Goal: Information Seeking & Learning: Check status

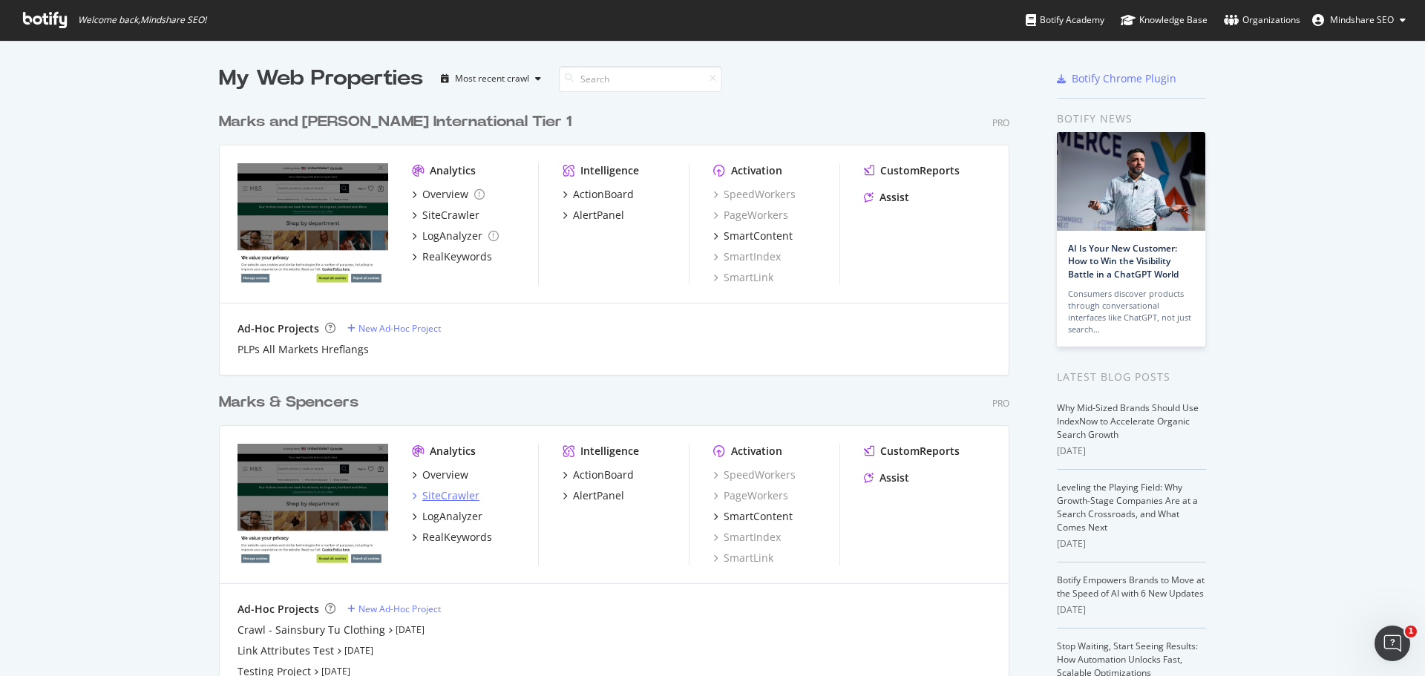
click at [440, 492] on div "SiteCrawler" at bounding box center [450, 495] width 57 height 15
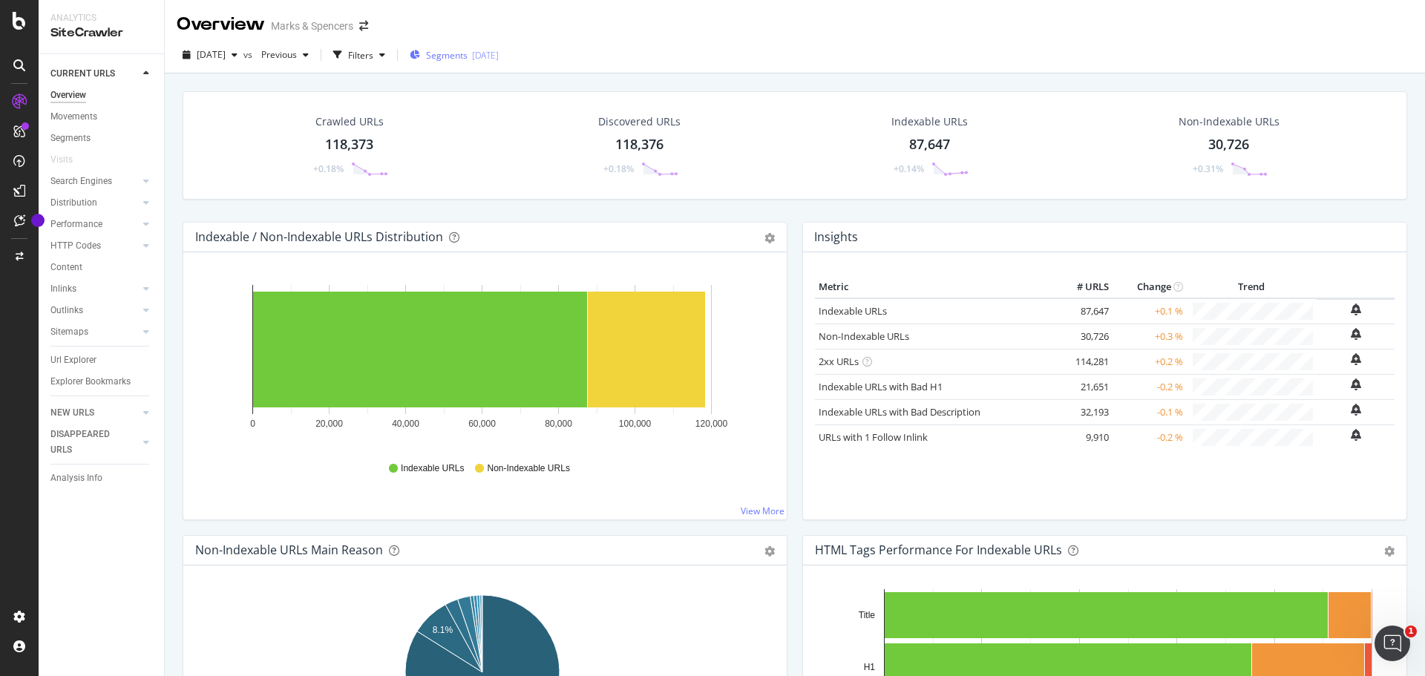
click at [499, 52] on div "[DATE]" at bounding box center [485, 55] width 27 height 13
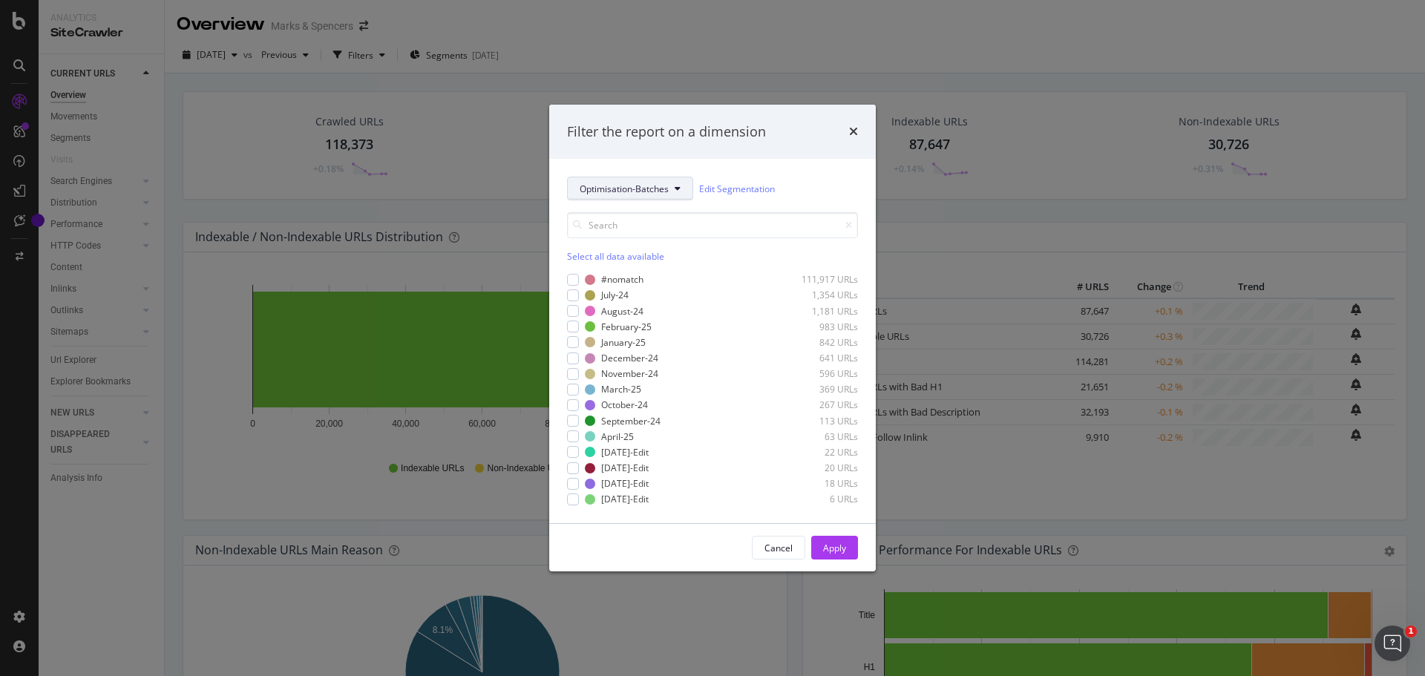
click at [625, 194] on span "Optimisation-Batches" at bounding box center [624, 189] width 89 height 13
click at [620, 277] on div "BU" at bounding box center [628, 269] width 120 height 22
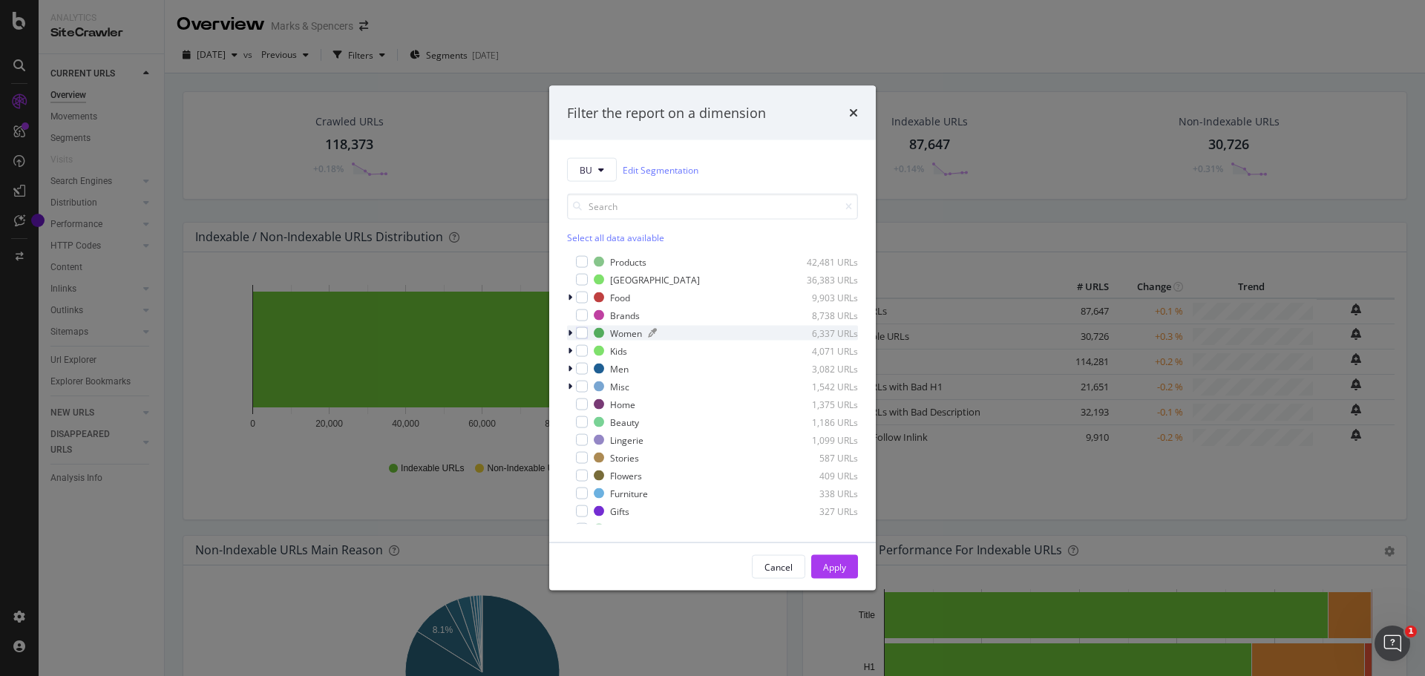
click at [635, 330] on div "Women" at bounding box center [626, 333] width 32 height 13
click at [705, 331] on div "modal" at bounding box center [713, 333] width 131 height 9
click at [585, 338] on div "modal" at bounding box center [582, 333] width 12 height 12
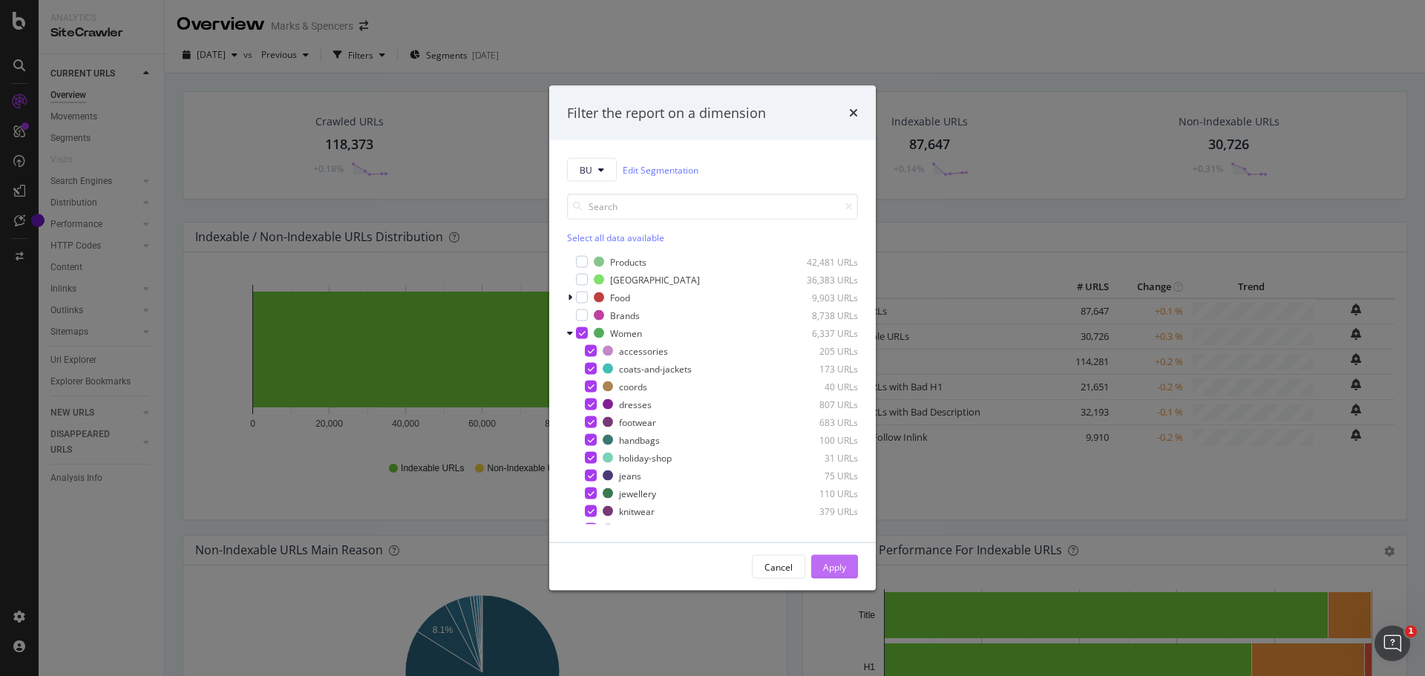
click at [832, 569] on div "Apply" at bounding box center [834, 566] width 23 height 13
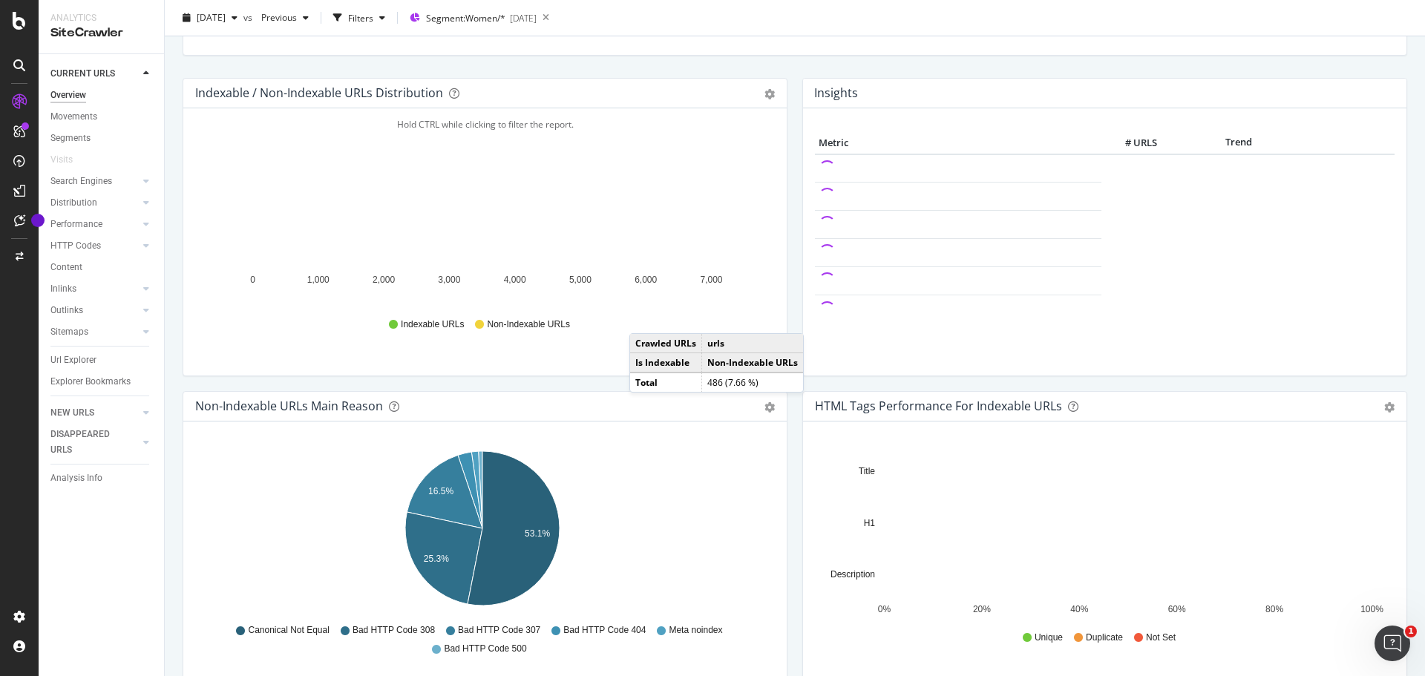
scroll to position [145, 0]
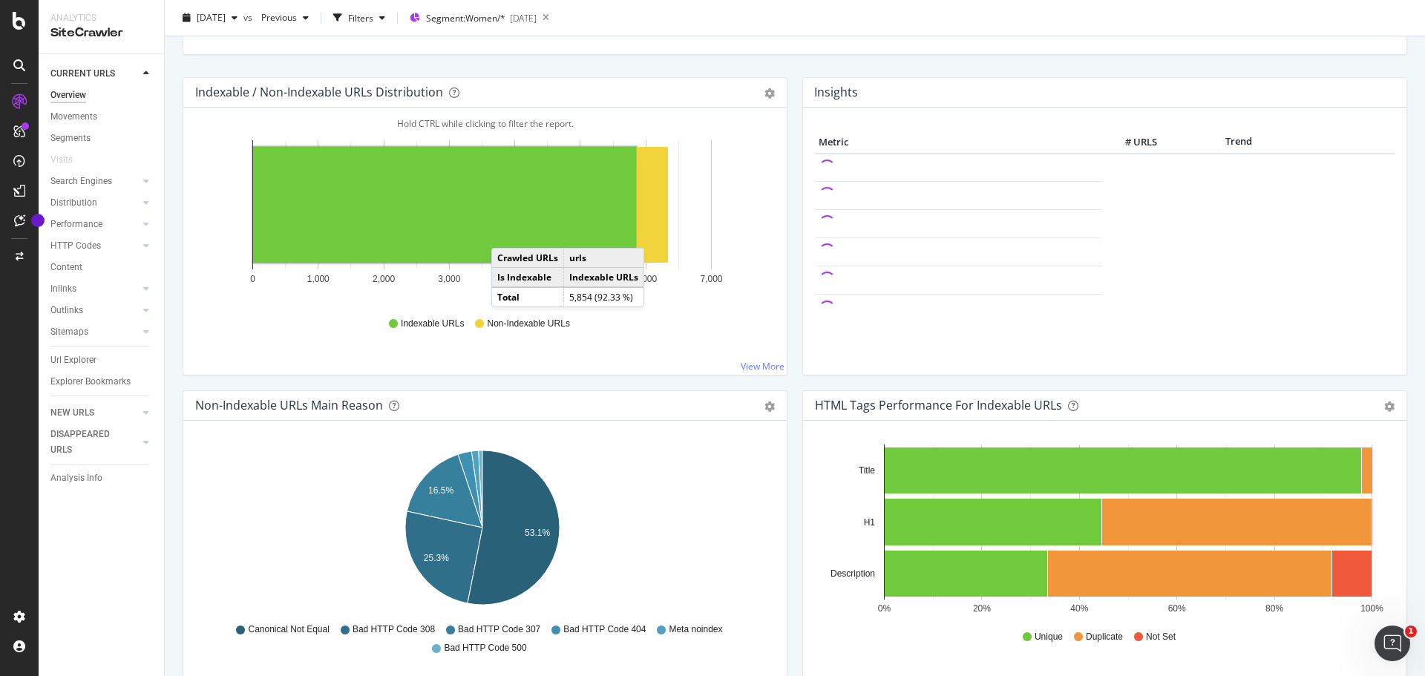
click at [506, 233] on rect "A chart." at bounding box center [444, 205] width 383 height 116
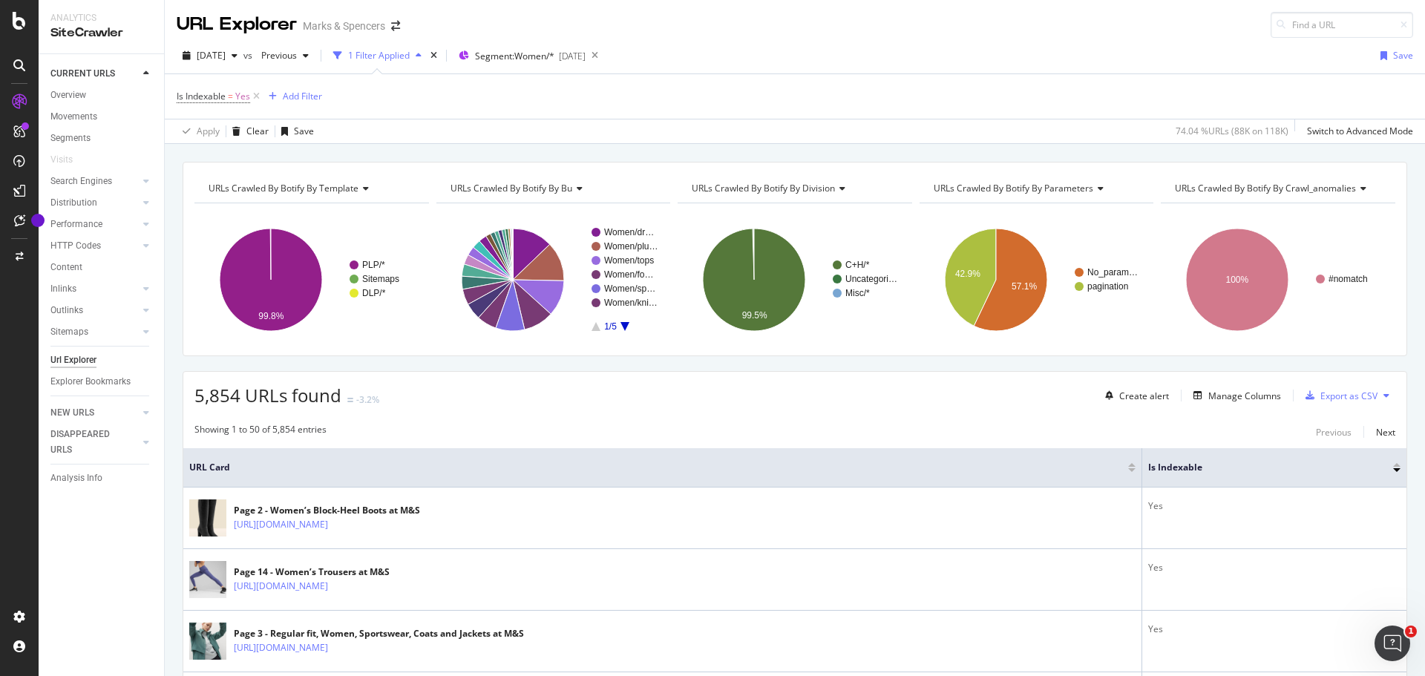
click at [388, 56] on div "1 Filter Applied" at bounding box center [379, 55] width 62 height 13
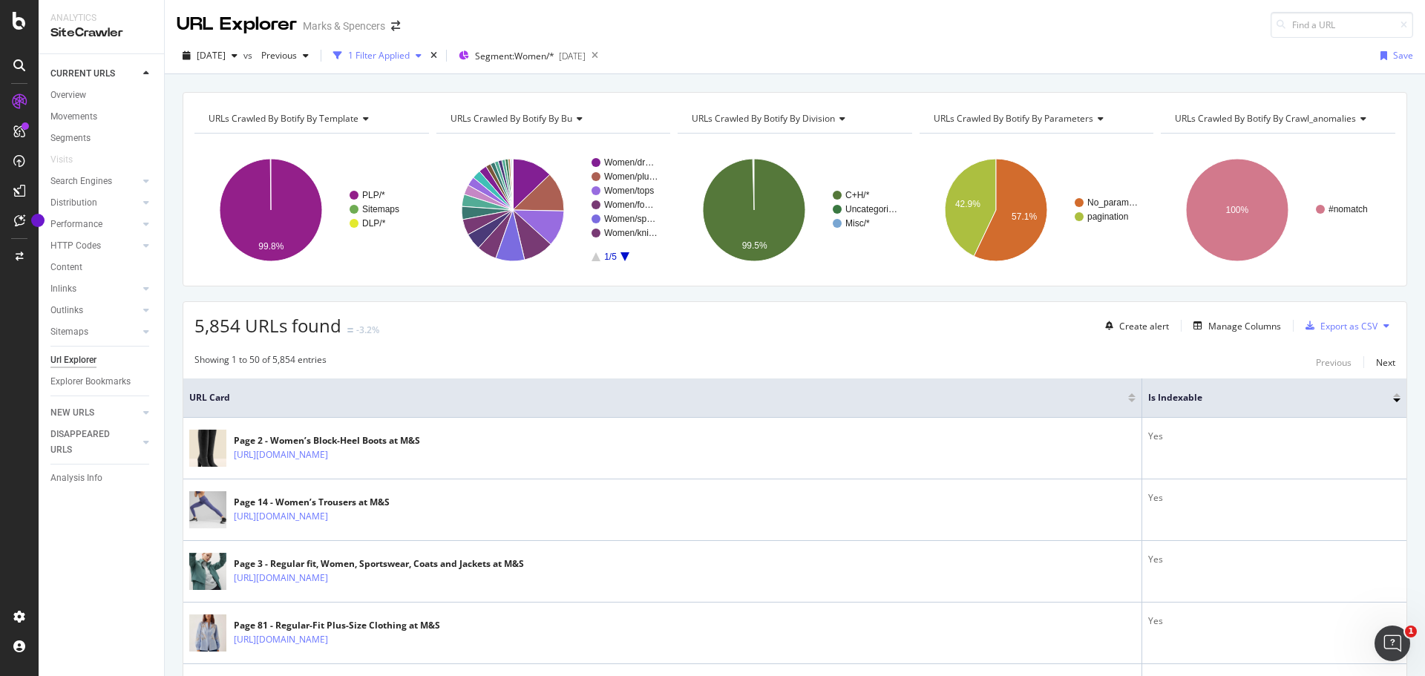
click at [388, 56] on div "1 Filter Applied" at bounding box center [379, 55] width 62 height 13
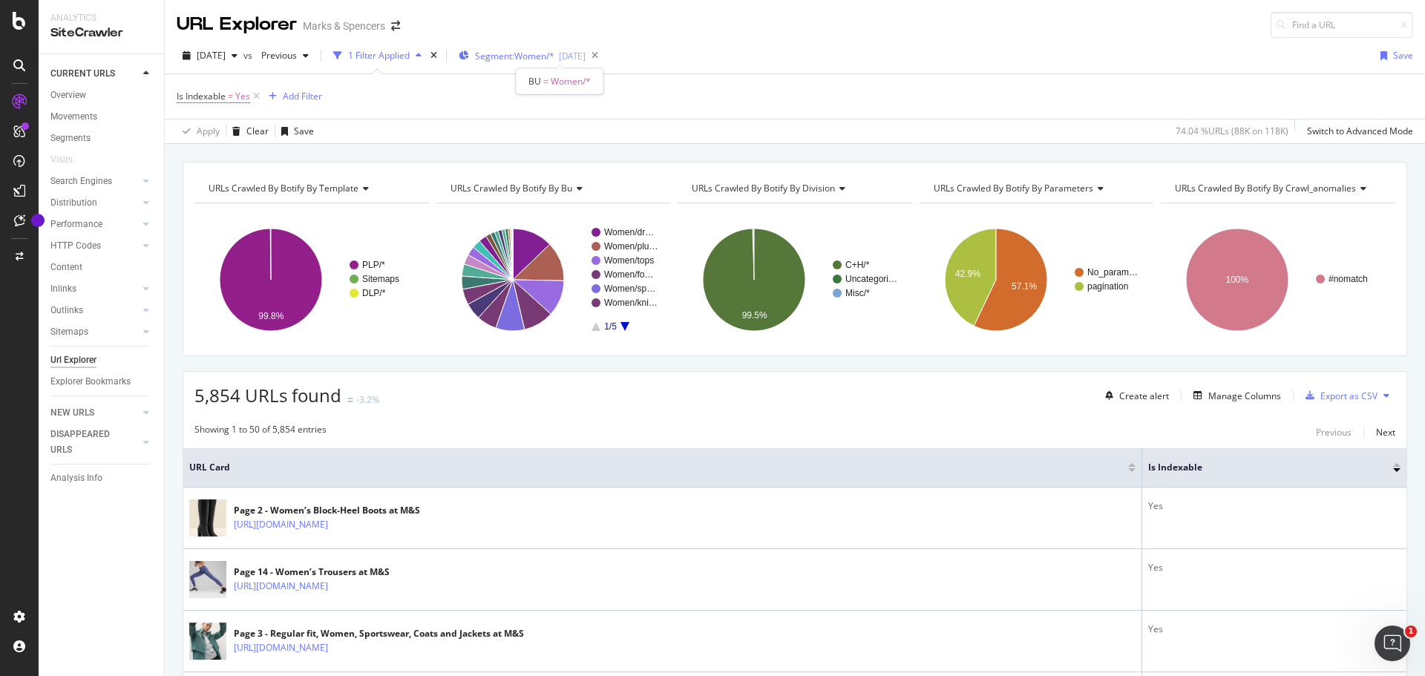
click at [586, 56] on div "[DATE]" at bounding box center [572, 56] width 27 height 13
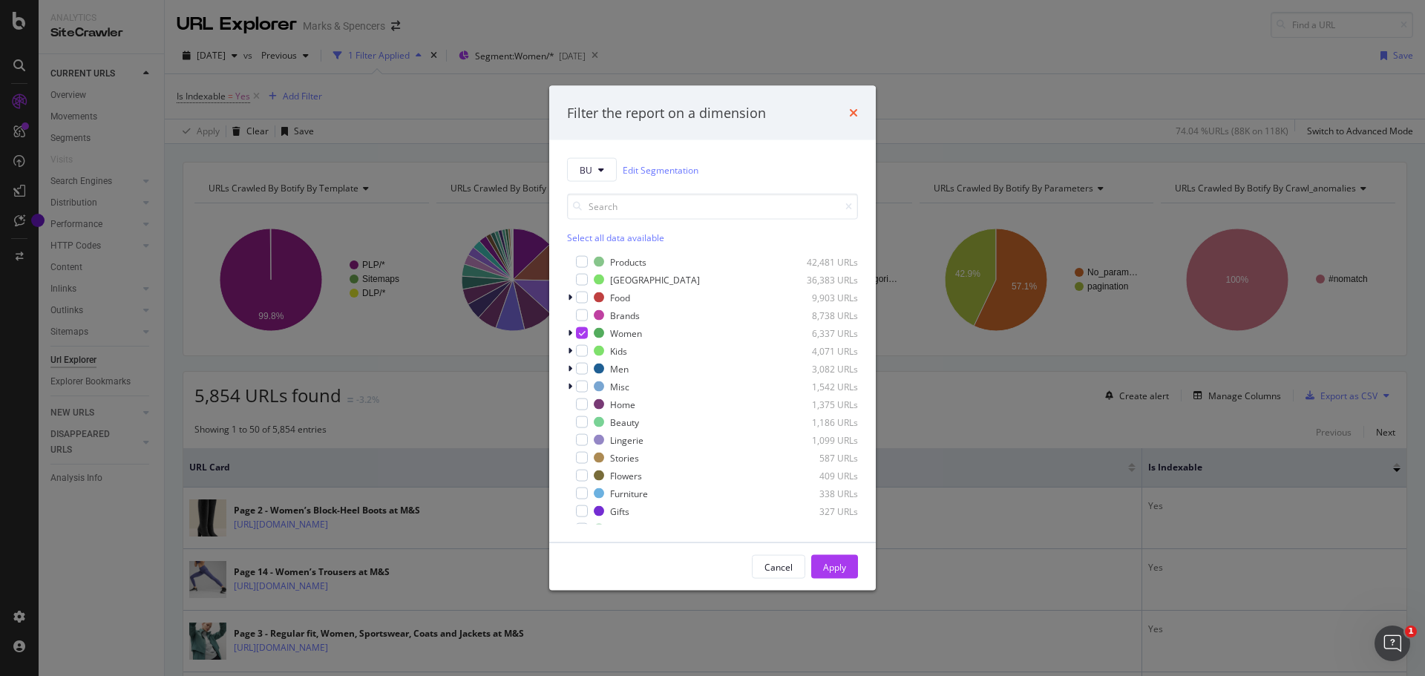
click at [854, 108] on icon "times" at bounding box center [853, 113] width 9 height 12
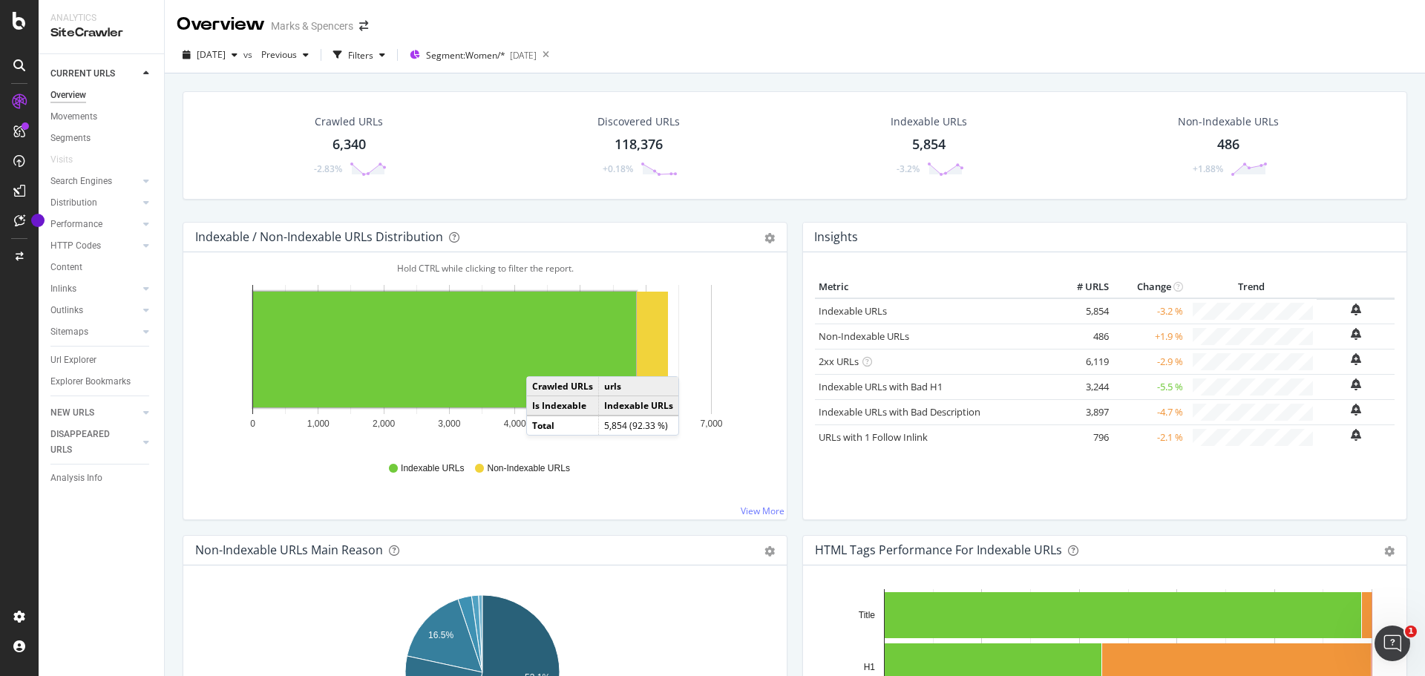
click at [541, 361] on rect "A chart." at bounding box center [444, 350] width 383 height 116
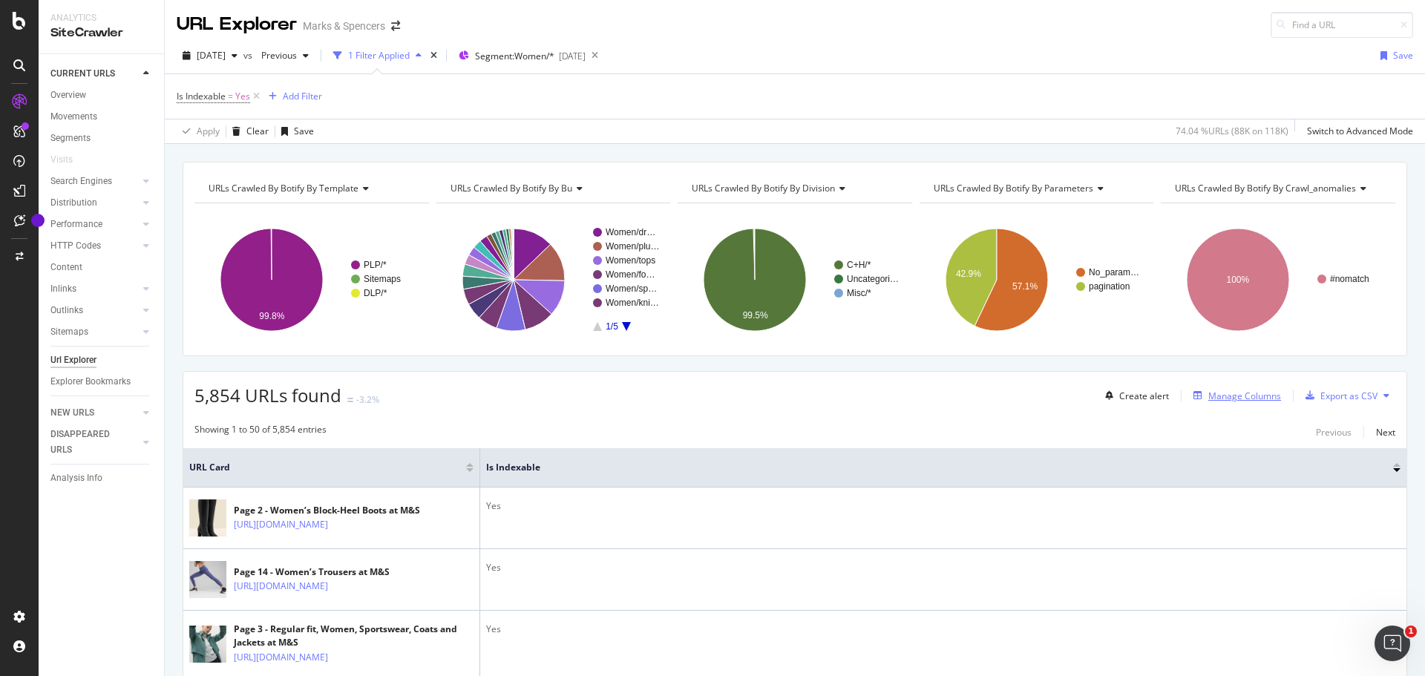
click at [1211, 393] on div "Manage Columns" at bounding box center [1244, 396] width 73 height 13
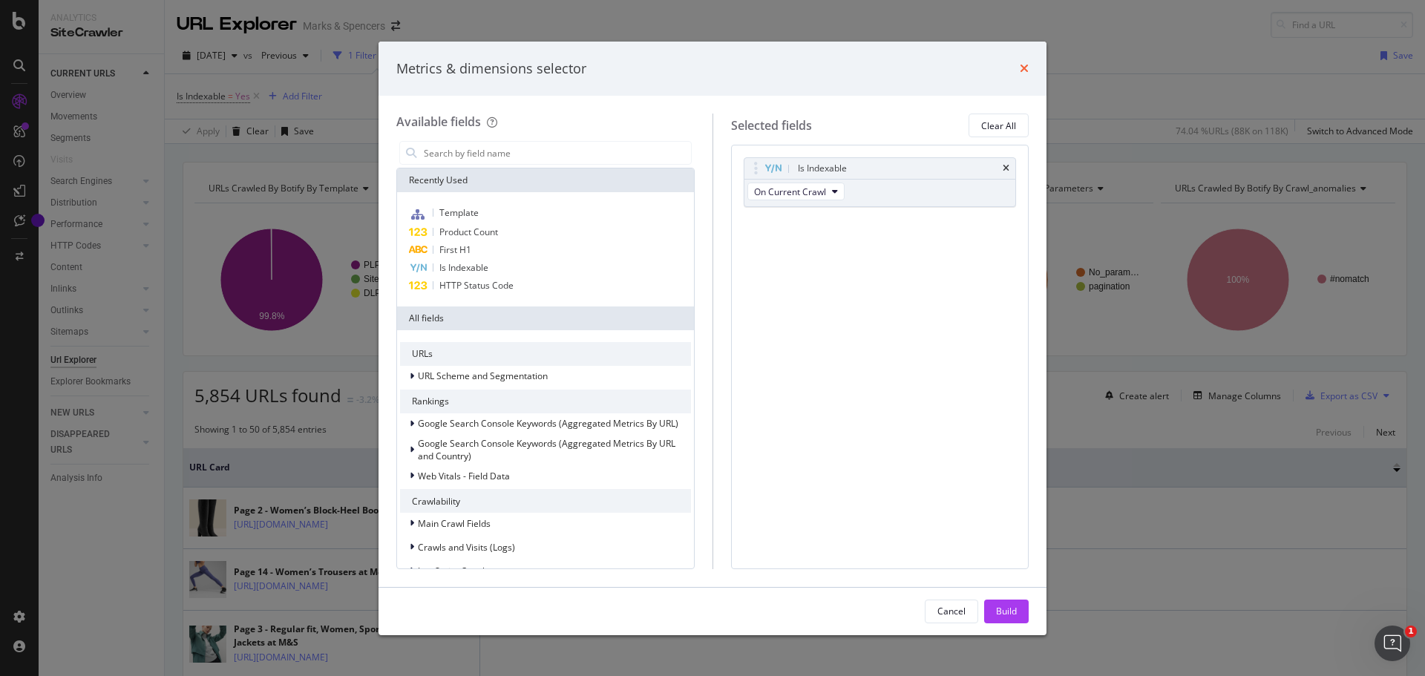
click at [1023, 71] on icon "times" at bounding box center [1024, 68] width 9 height 12
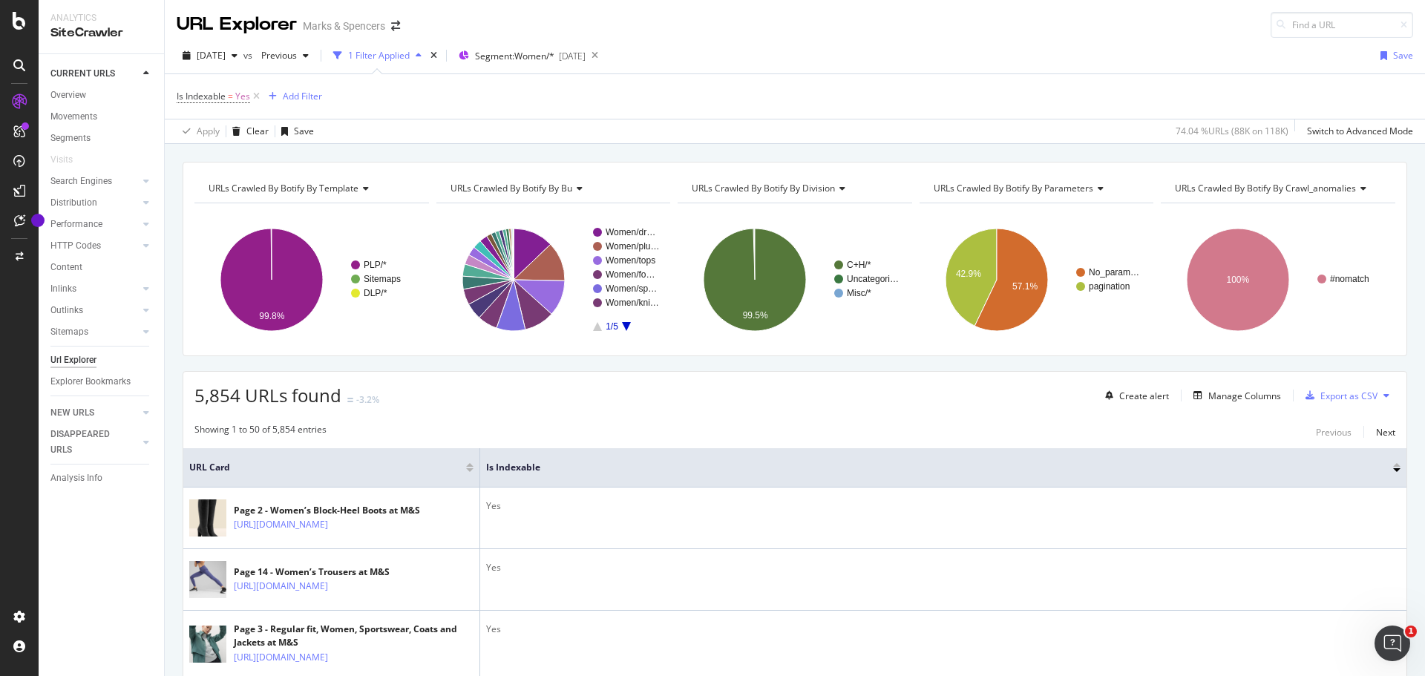
click at [389, 54] on div "1 Filter Applied" at bounding box center [379, 55] width 62 height 13
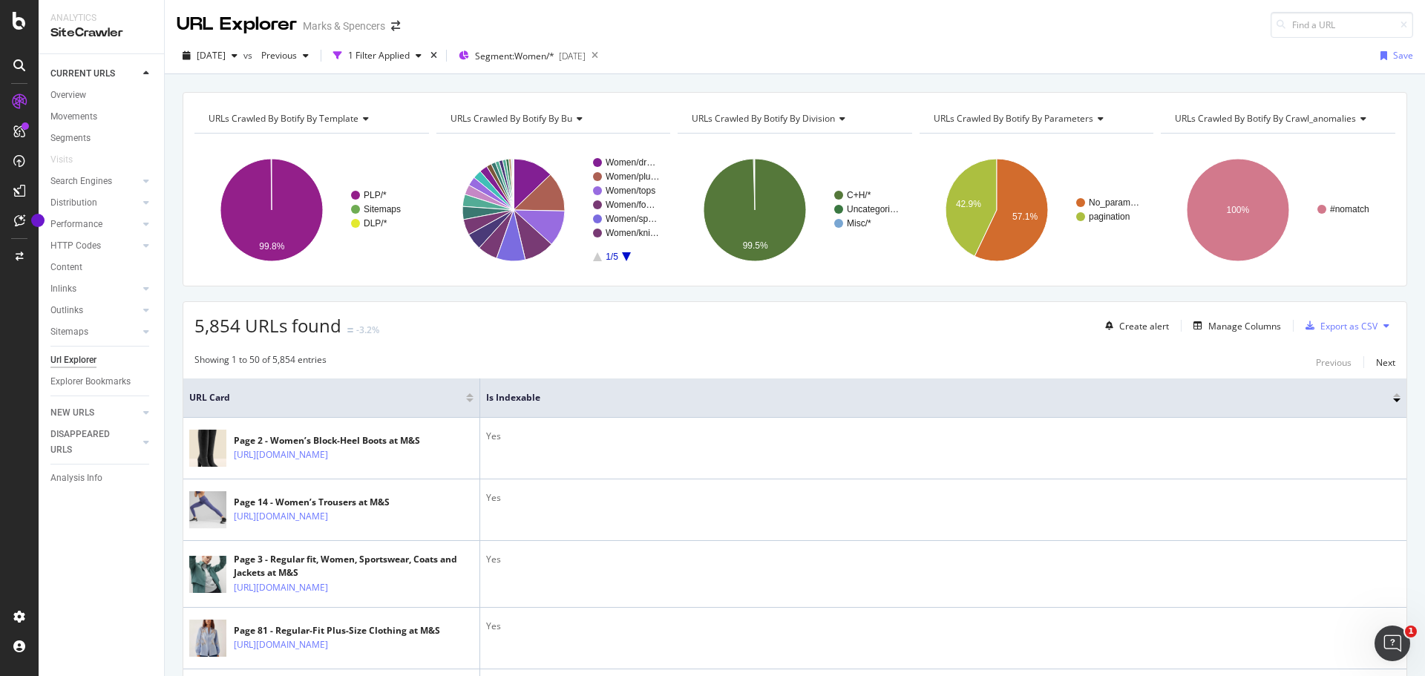
click at [316, 120] on span "URLs Crawled By Botify By template" at bounding box center [284, 118] width 150 height 13
click at [767, 52] on div "[DATE] vs Previous 1 Filter Applied Segment: Women/* [DATE] Save" at bounding box center [795, 59] width 1260 height 30
click at [540, 52] on span "Segment: Women/*" at bounding box center [514, 56] width 79 height 13
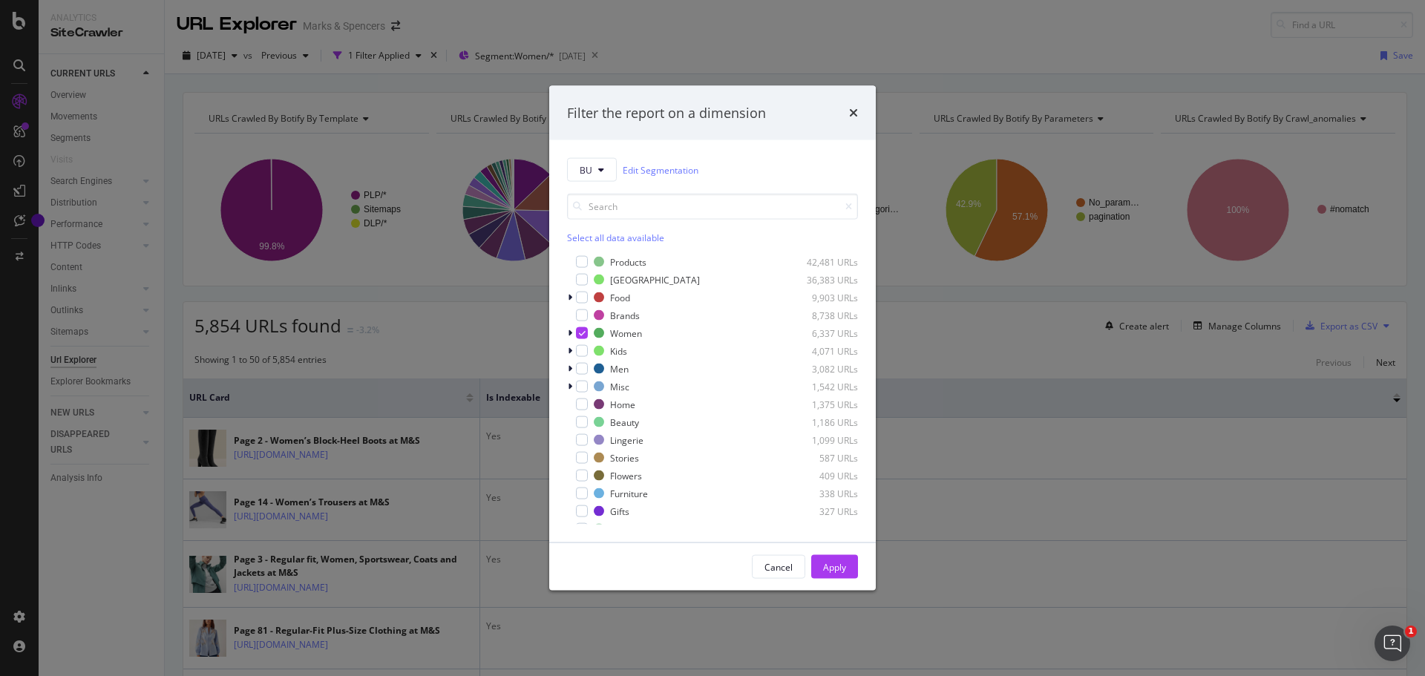
click at [275, 53] on div "Filter the report on a dimension BU Edit Segmentation Select all data available…" at bounding box center [712, 338] width 1425 height 676
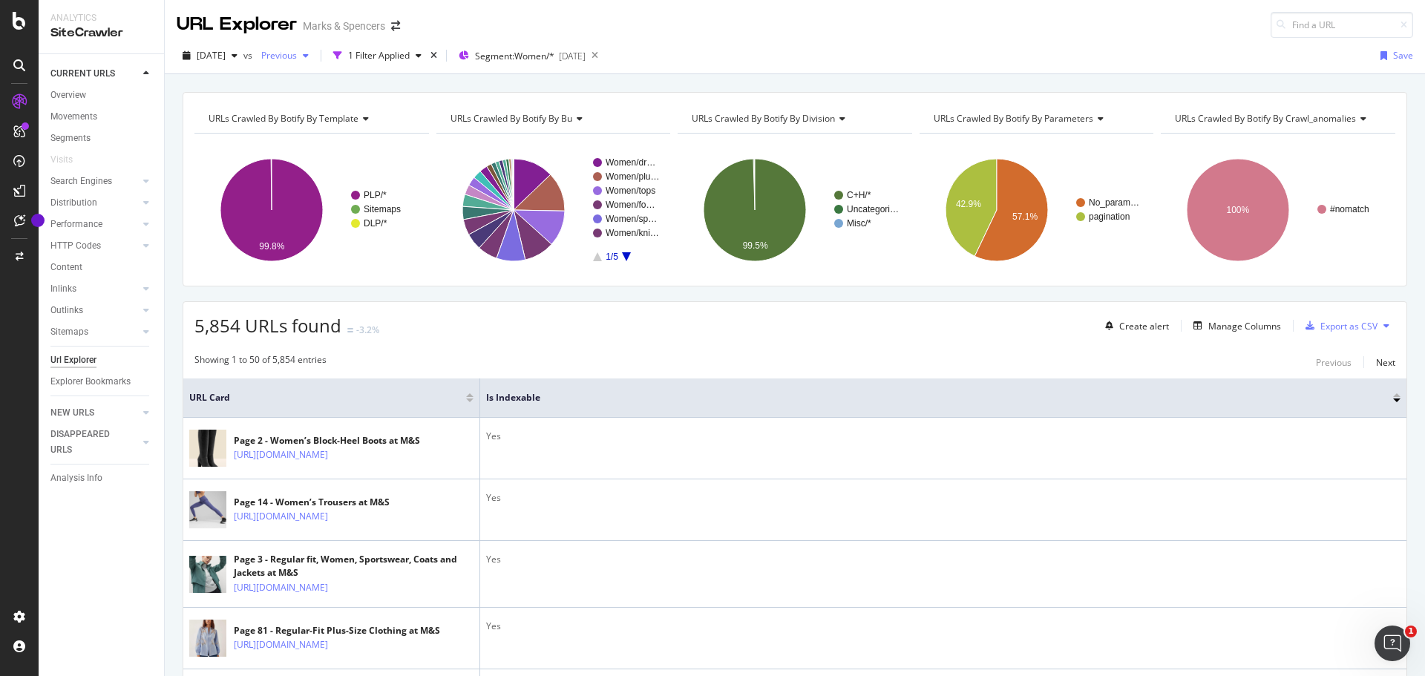
click at [301, 48] on div "Previous" at bounding box center [284, 56] width 59 height 22
click at [783, 26] on div "URL Explorer Marks & Spencers" at bounding box center [795, 19] width 1260 height 38
click at [554, 56] on span "Segment: Women/*" at bounding box center [514, 56] width 79 height 13
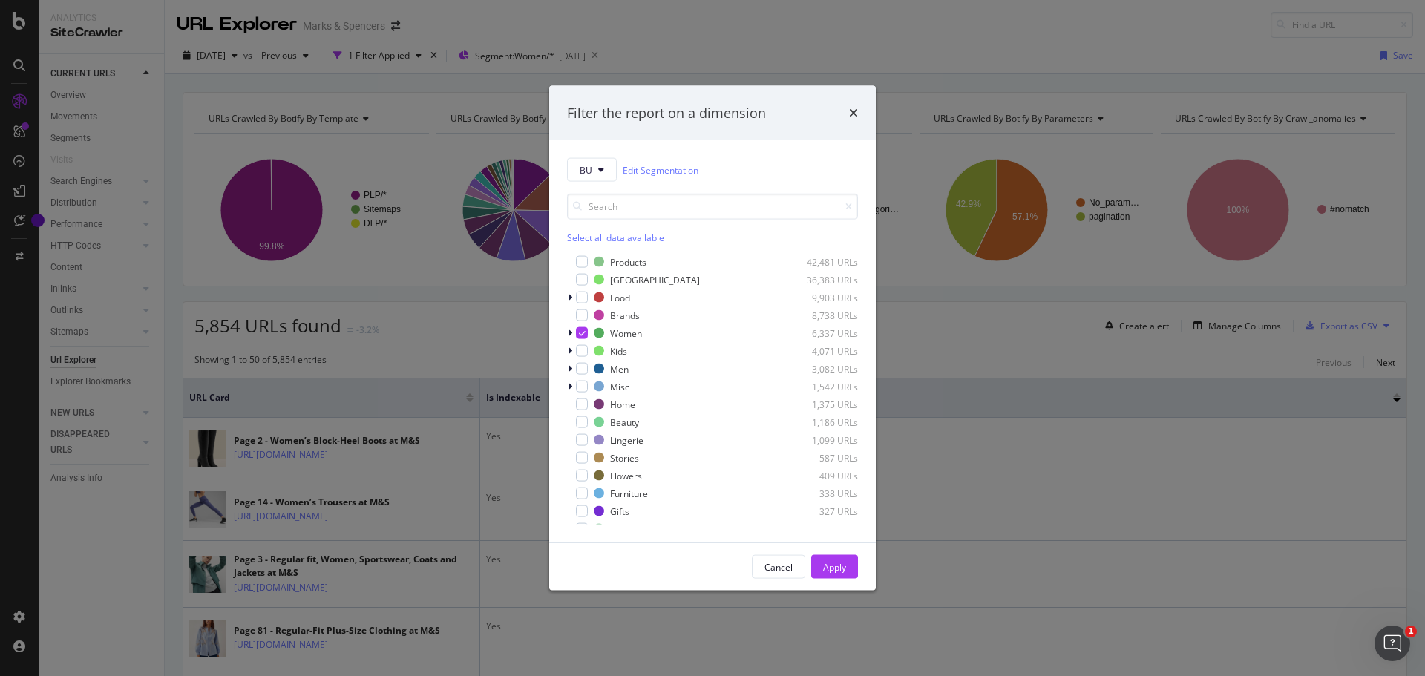
click at [935, 36] on div "Filter the report on a dimension BU Edit Segmentation Select all data available…" at bounding box center [712, 338] width 1425 height 676
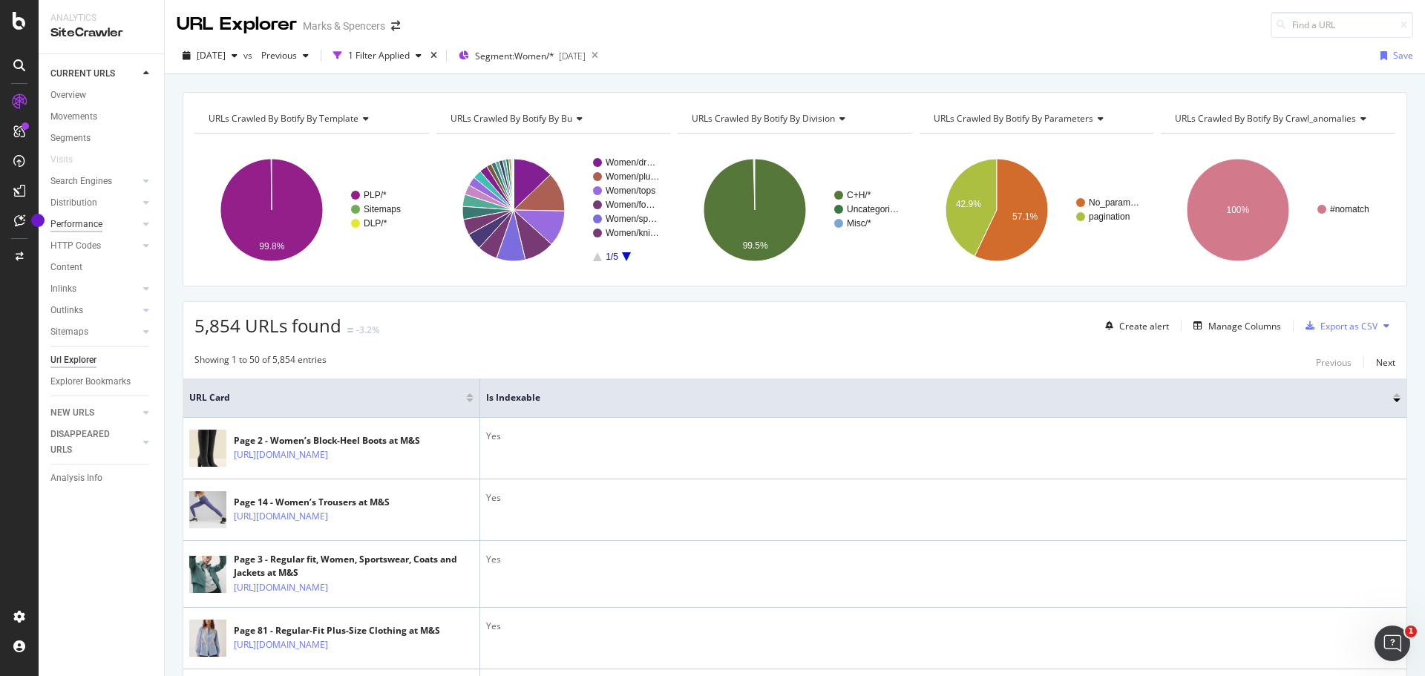
click at [85, 221] on div "Performance" at bounding box center [76, 225] width 52 height 16
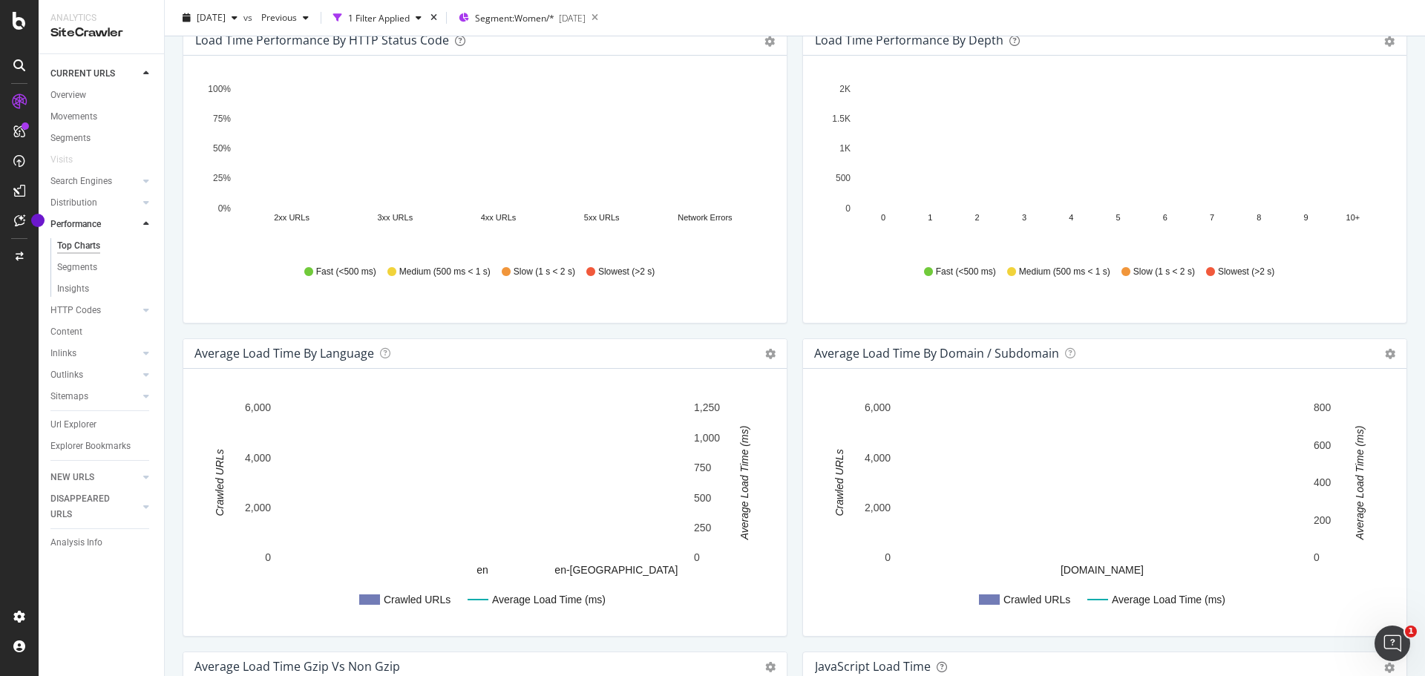
scroll to position [498, 0]
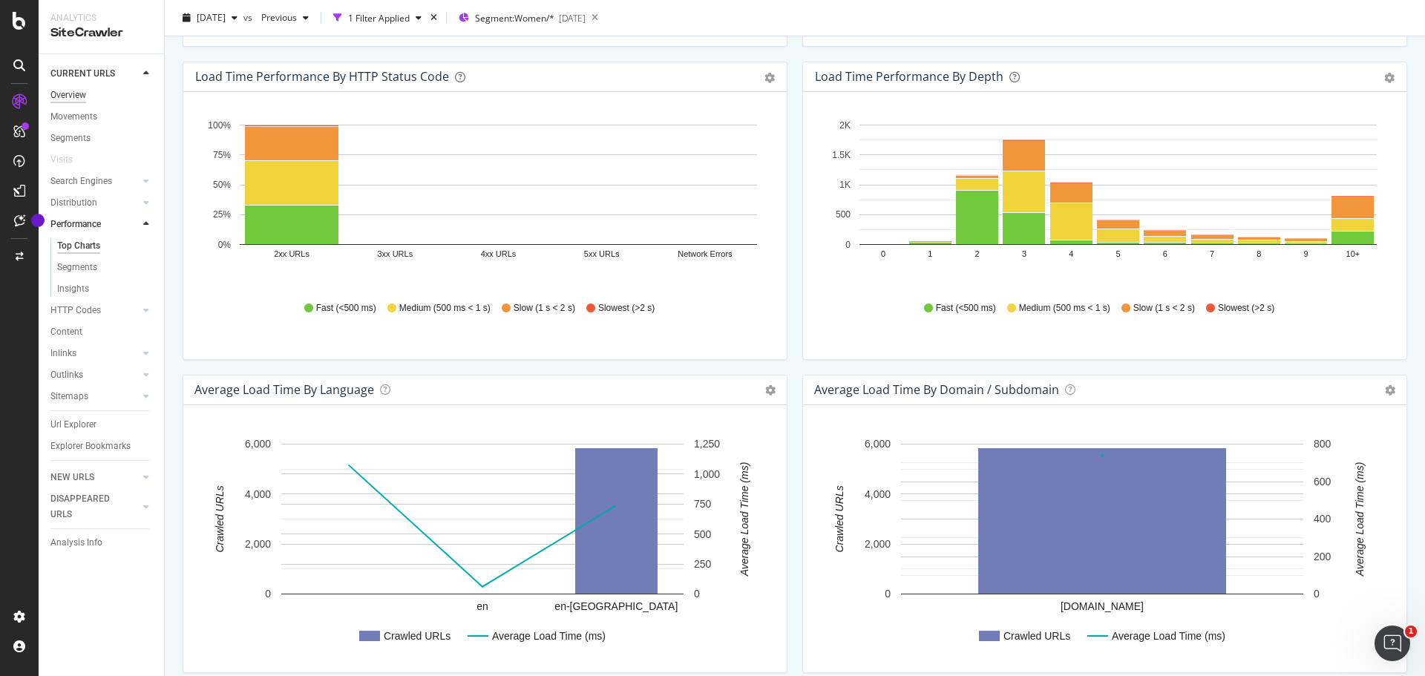
click at [77, 88] on div "Overview" at bounding box center [68, 96] width 36 height 16
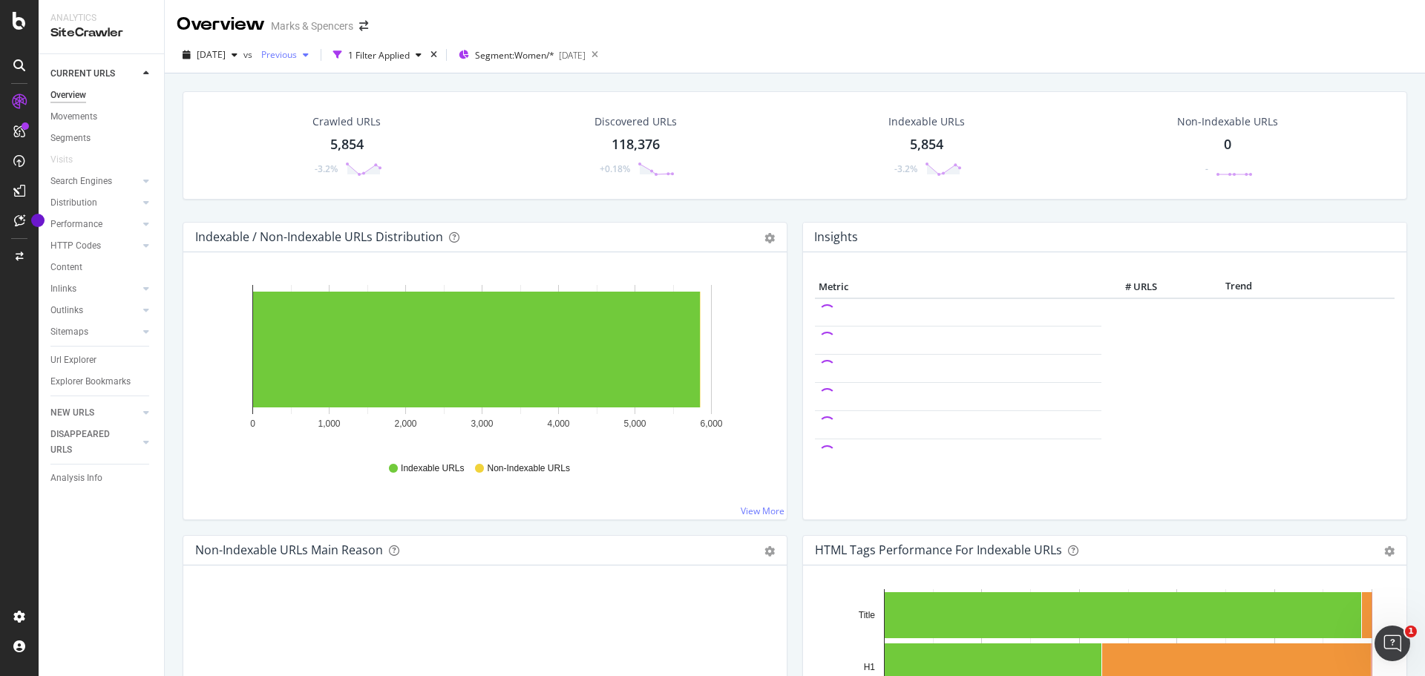
click at [297, 58] on span "Previous" at bounding box center [276, 54] width 42 height 13
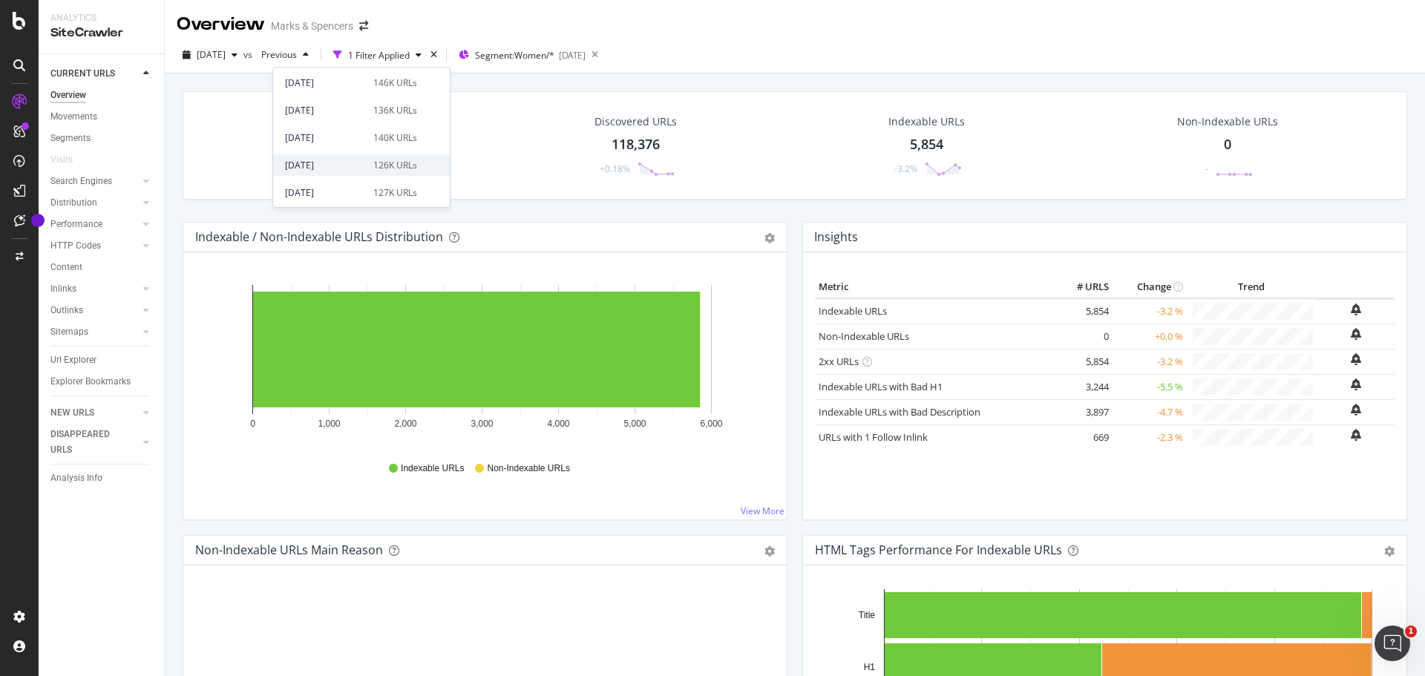
scroll to position [570, 0]
click at [367, 109] on div "[DATE] 136K URLs" at bounding box center [351, 111] width 132 height 13
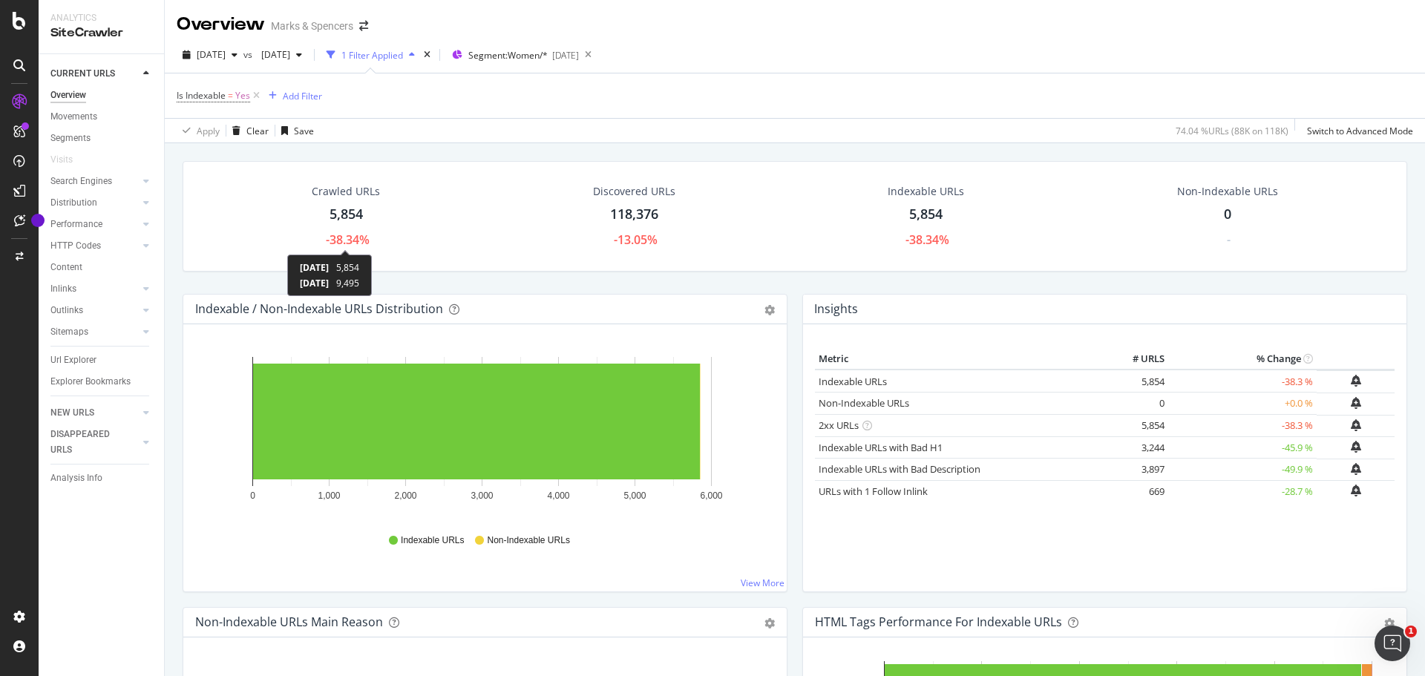
click at [353, 240] on div "-38.34%" at bounding box center [348, 240] width 44 height 17
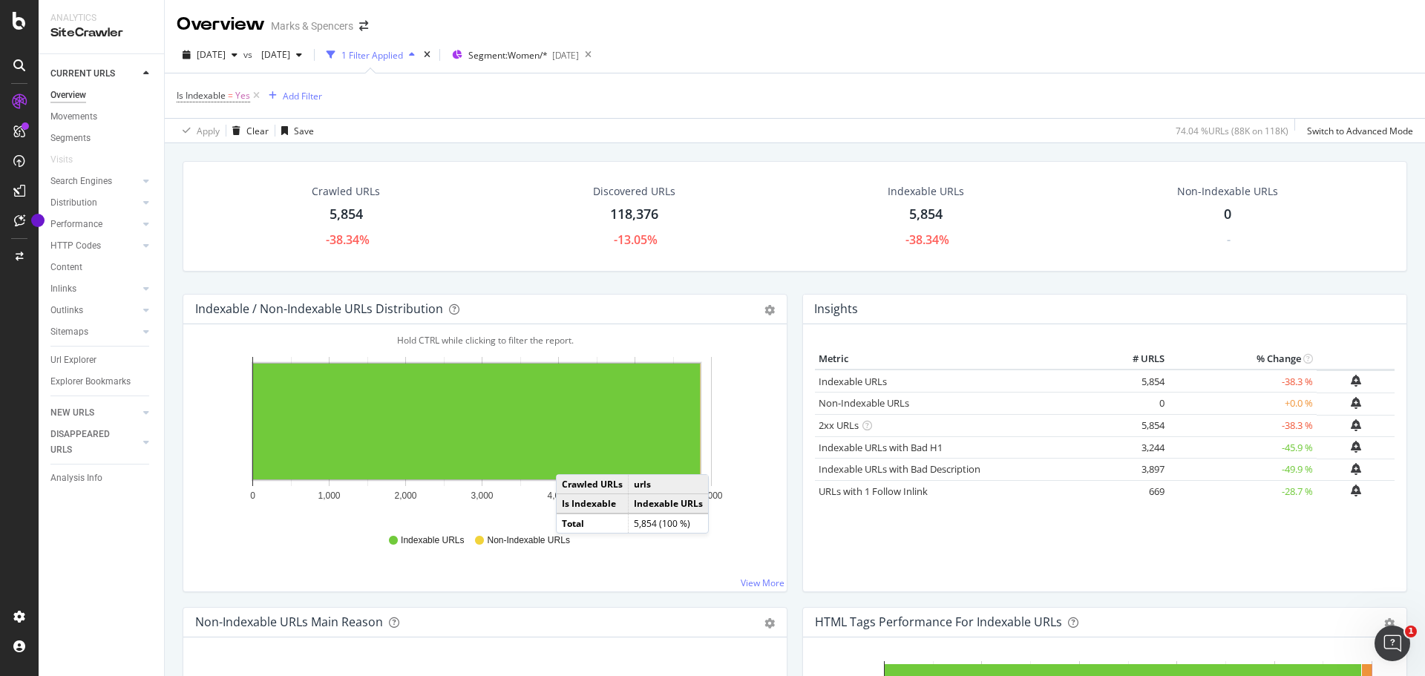
click at [571, 459] on rect "A chart." at bounding box center [476, 422] width 447 height 116
